Goal: Navigation & Orientation: Find specific page/section

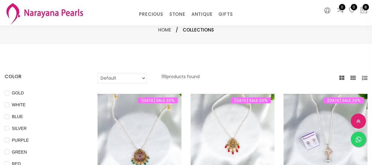
select select "INR"
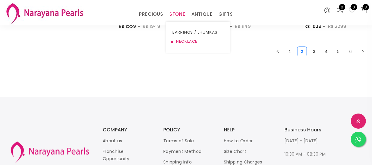
click at [186, 41] on link "NECKLACE" at bounding box center [197, 41] width 51 height 9
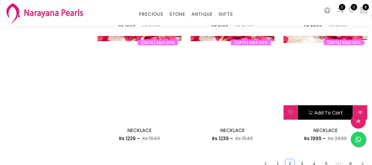
scroll to position [768, 0]
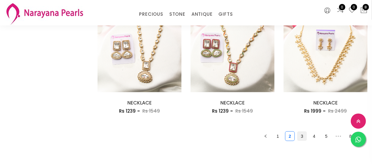
click at [301, 138] on link "3" at bounding box center [301, 136] width 9 height 9
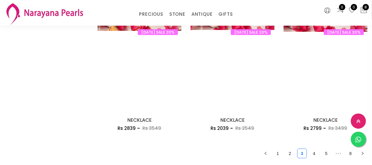
scroll to position [825, 0]
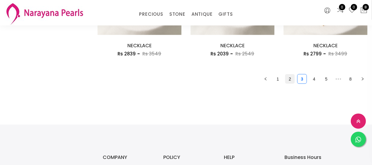
click at [290, 77] on link "2" at bounding box center [289, 78] width 9 height 9
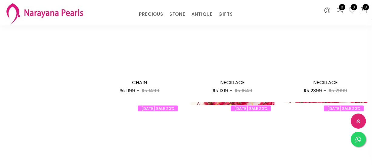
scroll to position [770, 0]
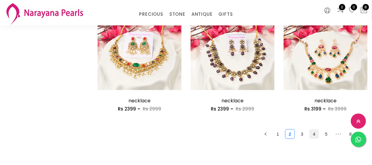
click at [312, 135] on link "4" at bounding box center [313, 134] width 9 height 9
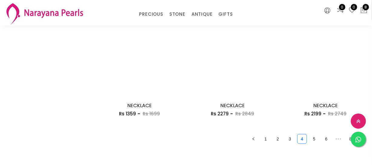
scroll to position [853, 0]
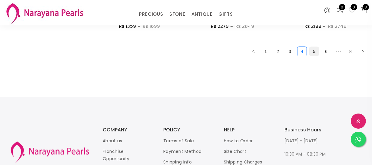
click at [314, 48] on link "5" at bounding box center [313, 51] width 9 height 9
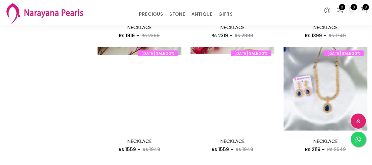
scroll to position [825, 0]
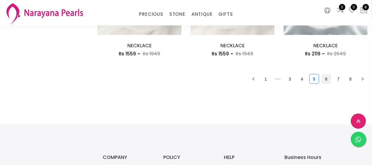
click at [326, 81] on link "6" at bounding box center [325, 78] width 9 height 9
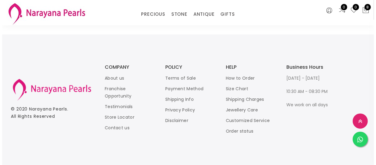
scroll to position [743, 0]
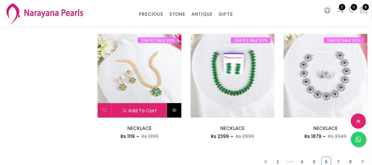
click at [180, 112] on button at bounding box center [174, 110] width 14 height 15
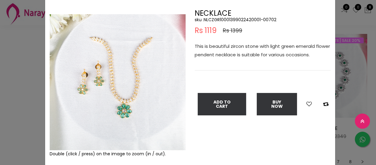
scroll to position [27, 0]
